Goal: Information Seeking & Learning: Learn about a topic

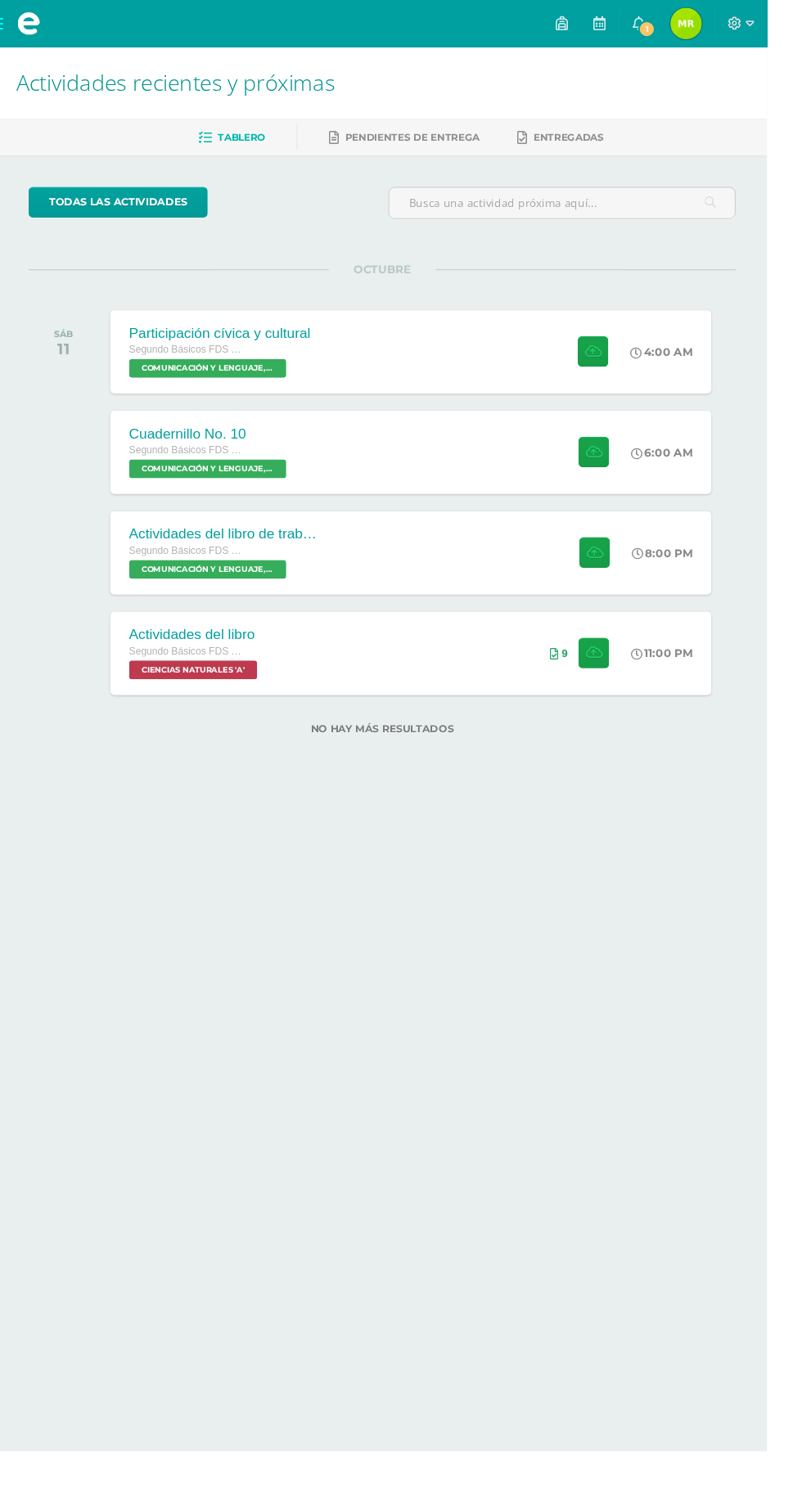
click at [737, 24] on span "María Alejandra Mi Perfil" at bounding box center [718, 25] width 39 height 33
click at [686, 22] on span "1" at bounding box center [677, 30] width 18 height 18
click at [674, 25] on icon at bounding box center [668, 24] width 13 height 15
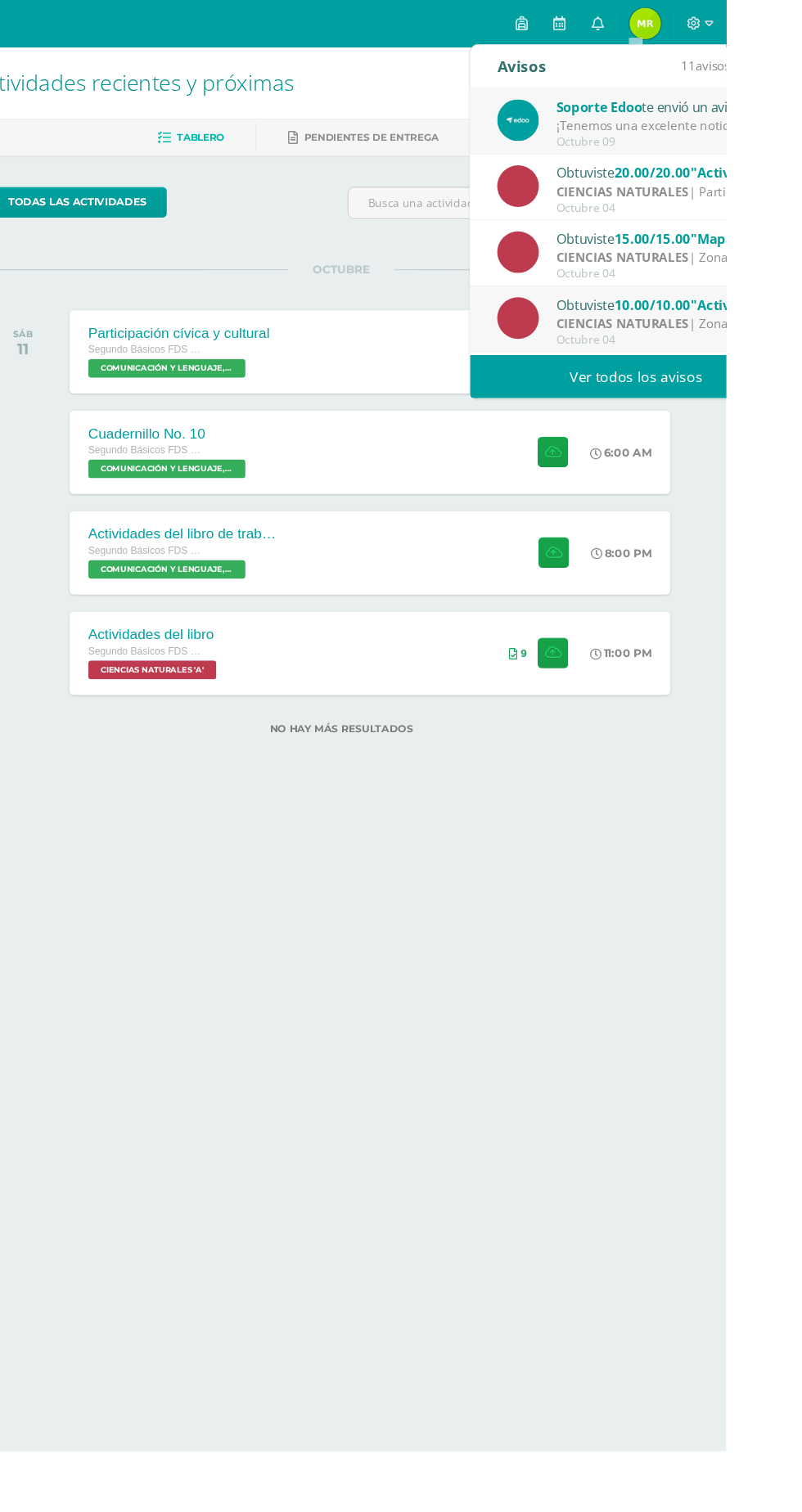
click at [791, 125] on div "¡Tenemos una excelente noticia!: Hemos lanzado Edoo Finance, el nuevo módulo qu…" at bounding box center [739, 131] width 227 height 19
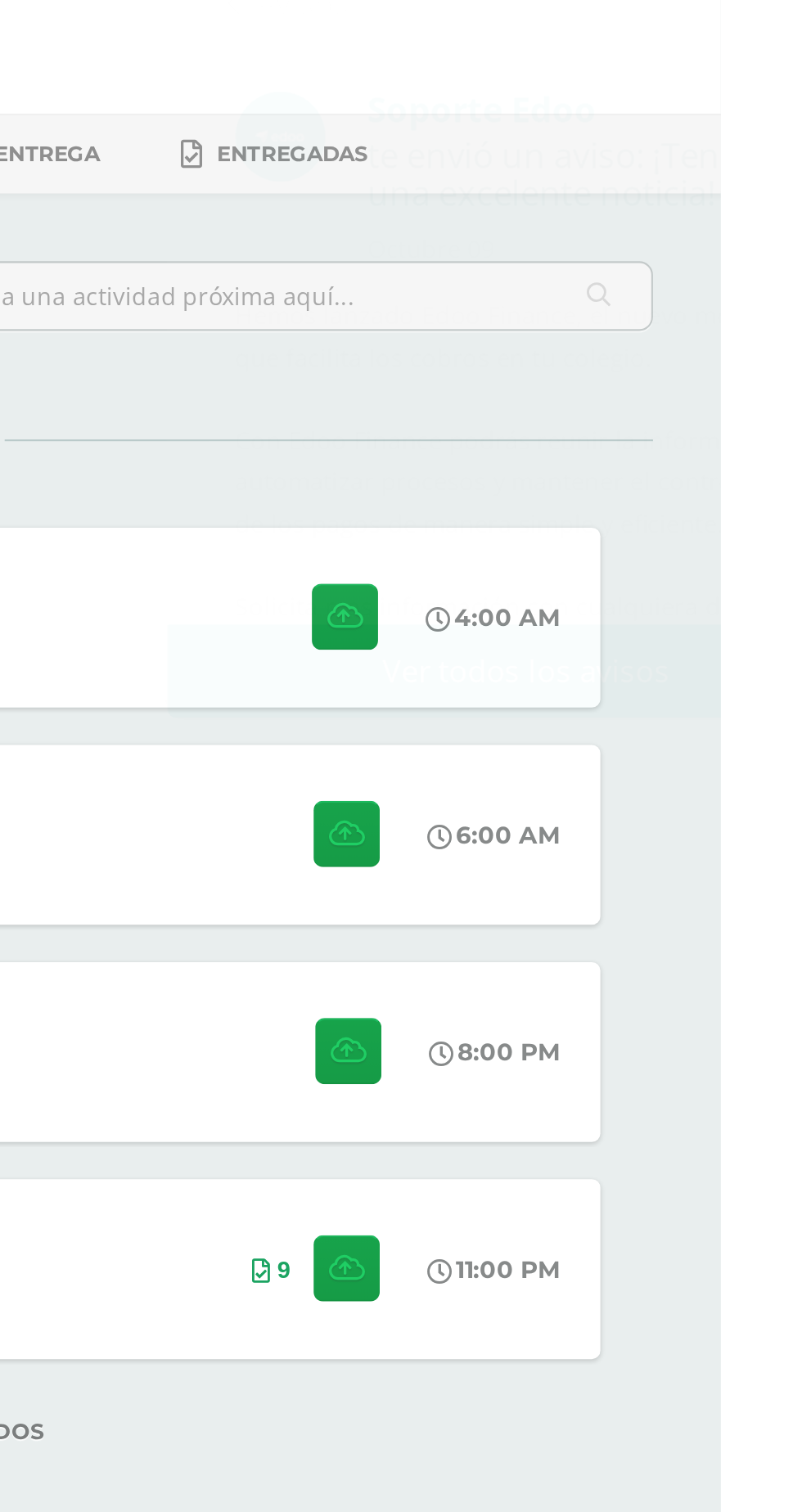
click at [792, 562] on div "todas las Actividades No tienes actividades Échale un vistazo a los demás perío…" at bounding box center [401, 490] width 802 height 655
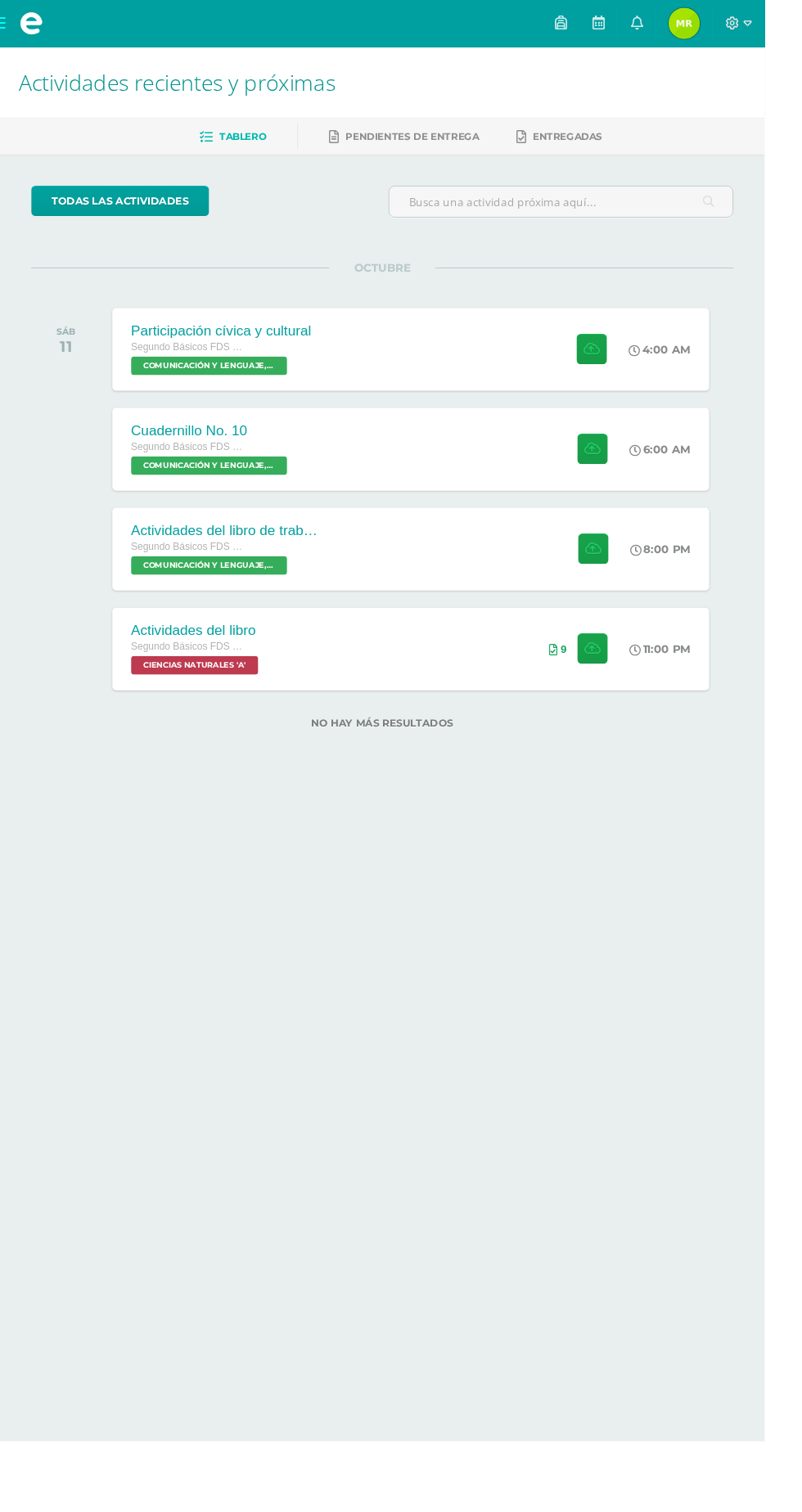
click at [486, 567] on div "Actividades del libro de trabajo Segundo Básicos FDS Sábado COMUNICACIÓN Y LENG…" at bounding box center [431, 576] width 627 height 87
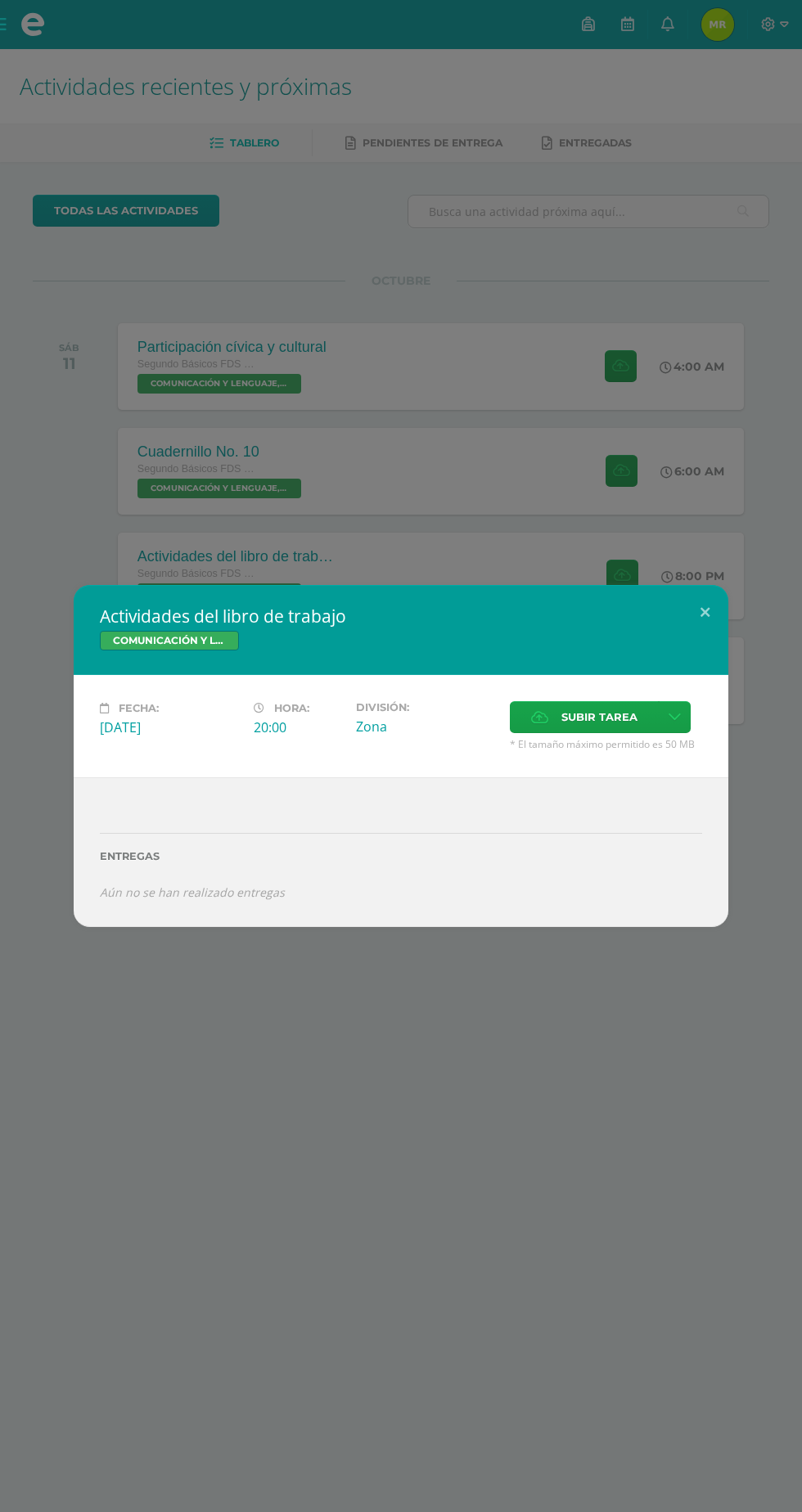
click at [356, 1218] on div "Actividades del libro de trabajo COMUNICACIÓN Y LENGUAJE, IDIOMA ESPAÑOL Fecha:…" at bounding box center [401, 756] width 802 height 1512
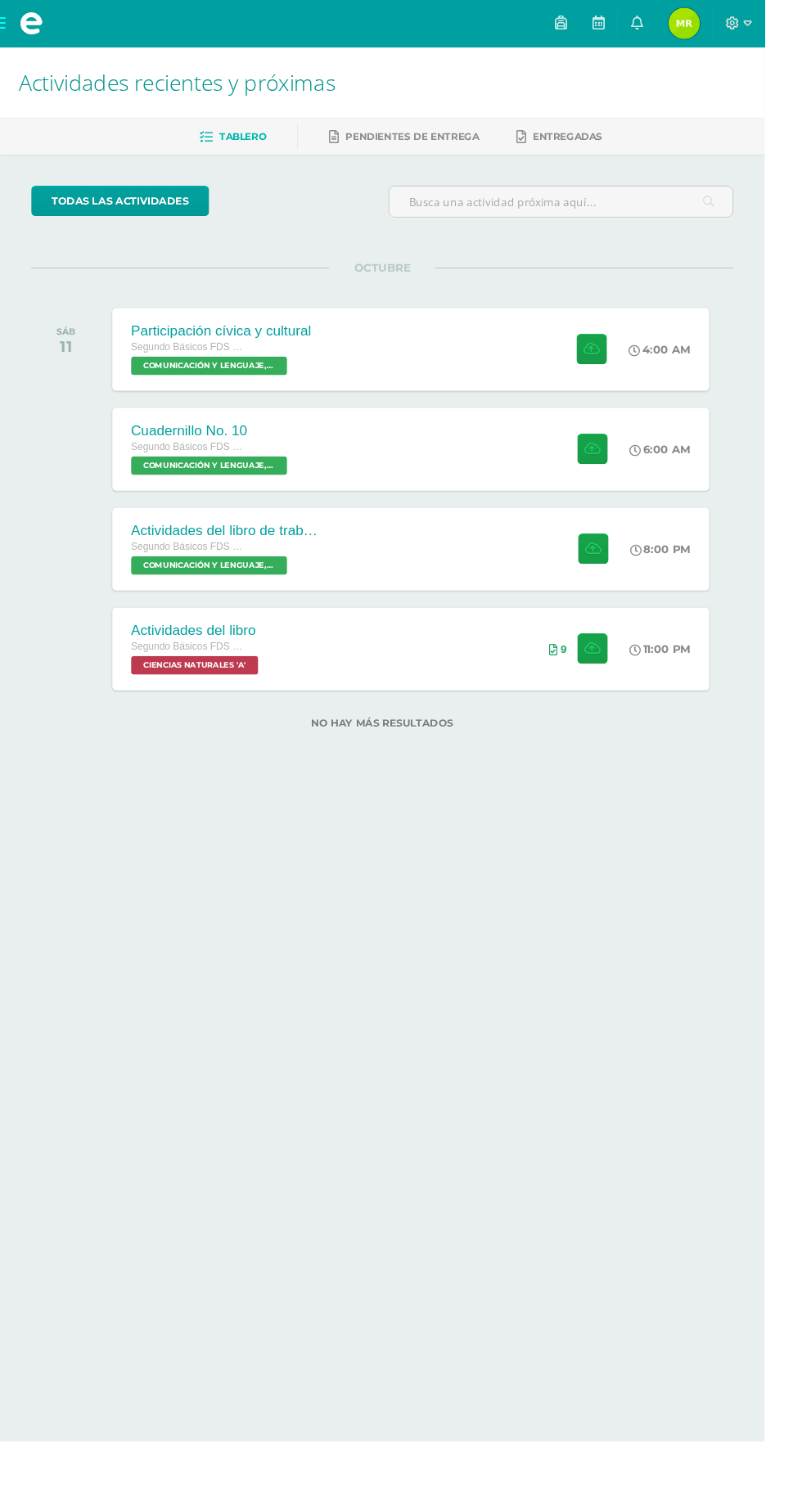
click at [554, 462] on div "Cuadernillo No. 10 Segundo Básicos FDS Sábado COMUNICACIÓN Y LENGUAJE, IDIOMA E…" at bounding box center [431, 471] width 627 height 87
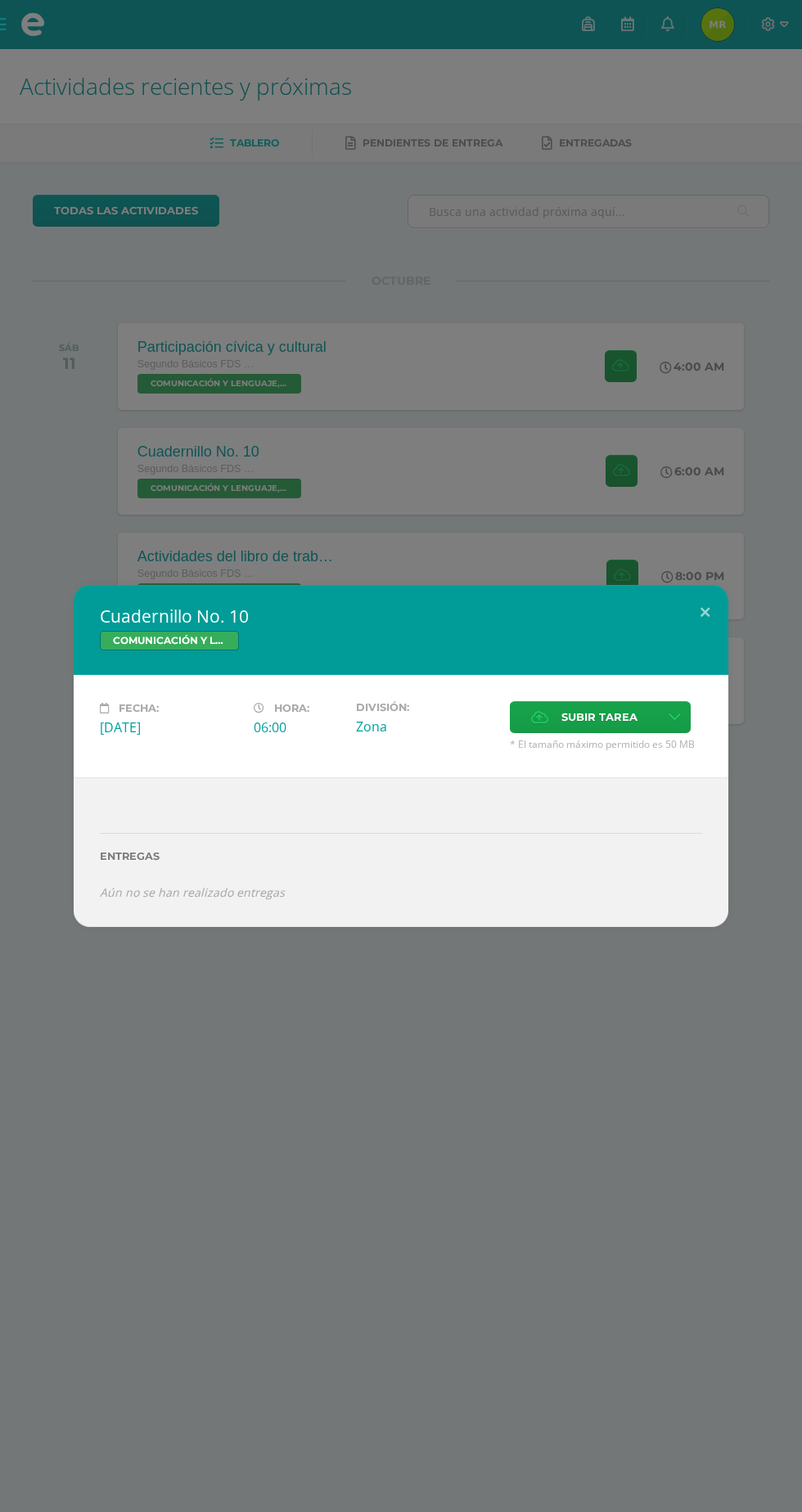
click at [718, 1224] on div "Cuadernillo No. 10 COMUNICACIÓN Y LENGUAJE, IDIOMA ESPAÑOL Fecha: Sábado 11 de …" at bounding box center [401, 756] width 802 height 1512
